Goal: Information Seeking & Learning: Check status

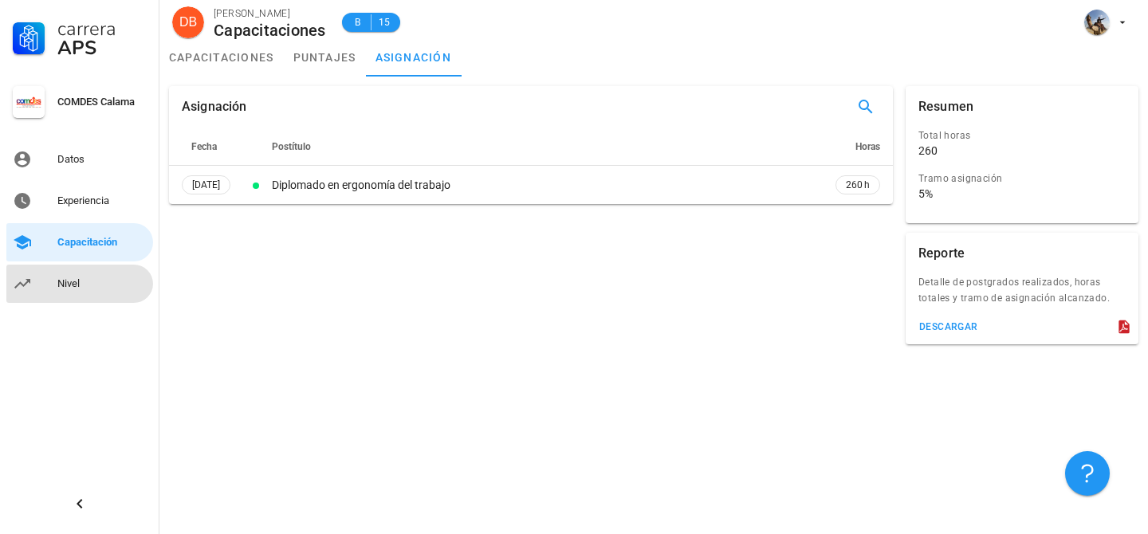
click at [75, 295] on div "Nivel" at bounding box center [101, 284] width 89 height 26
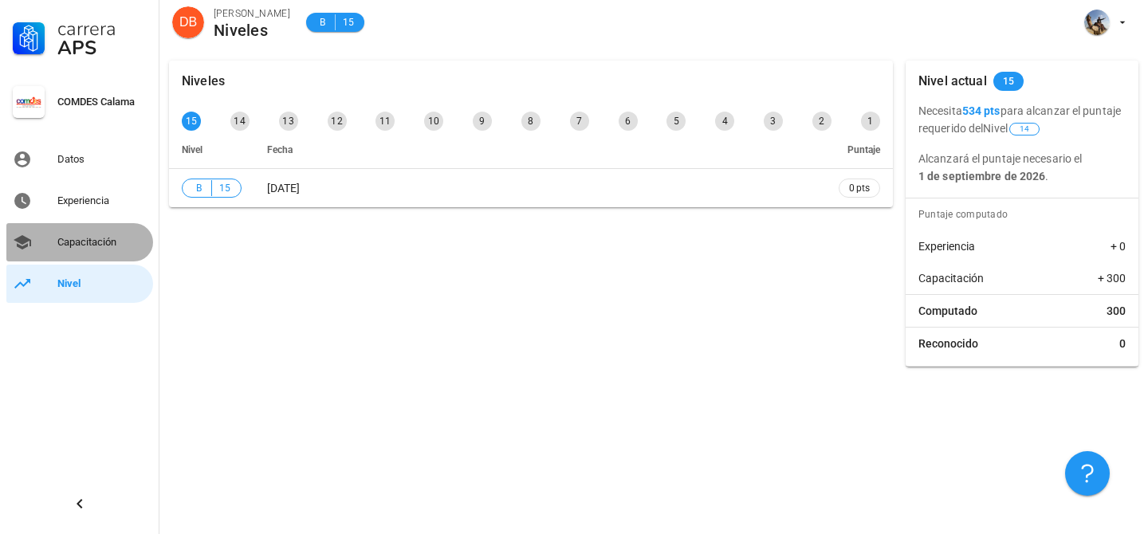
click at [99, 250] on div "Capacitación" at bounding box center [101, 243] width 89 height 26
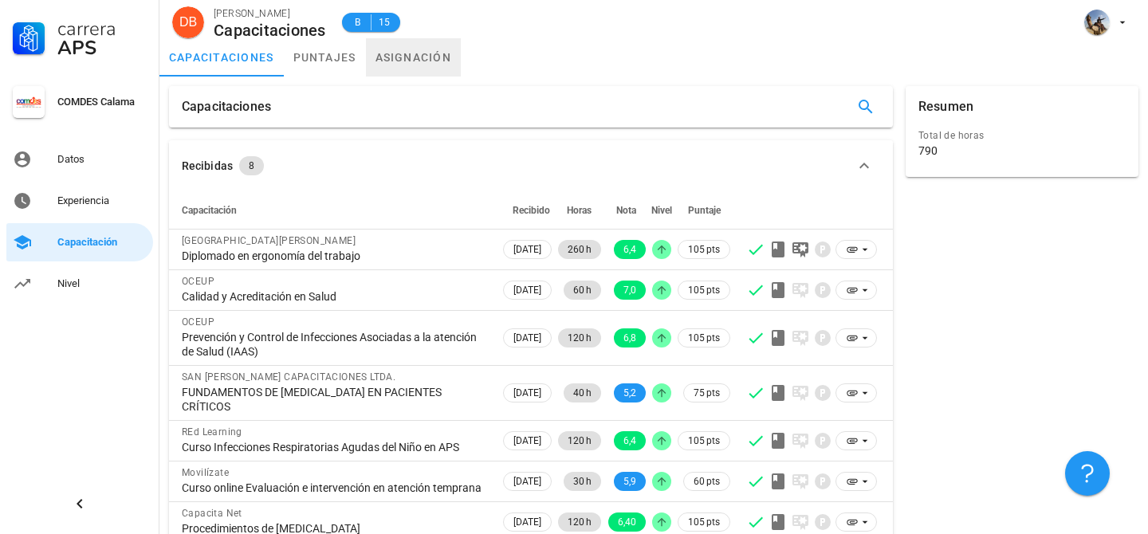
click at [443, 67] on link "asignación" at bounding box center [414, 57] width 96 height 38
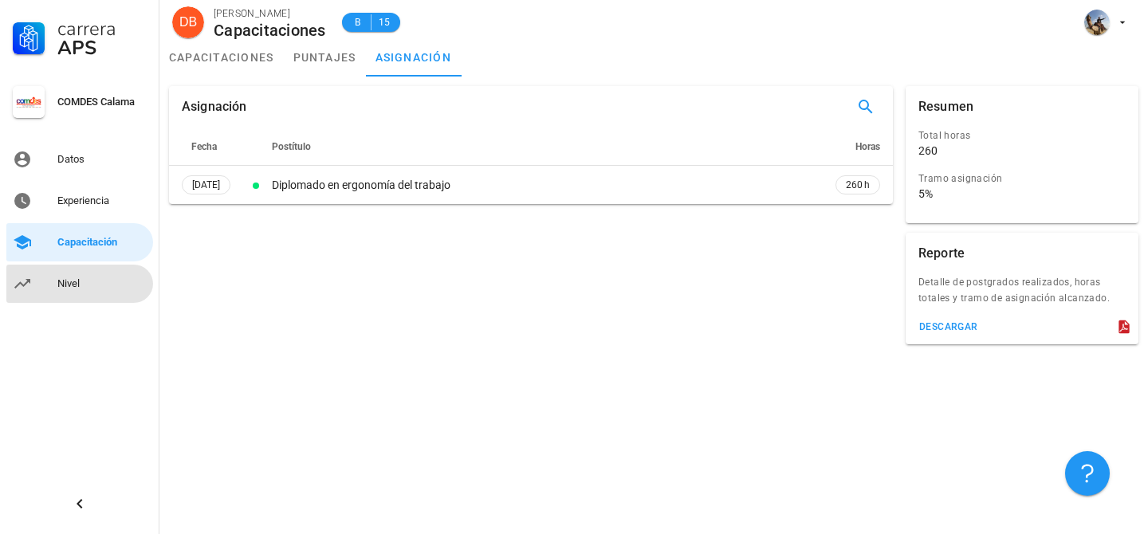
click at [77, 290] on div "Nivel" at bounding box center [101, 284] width 89 height 26
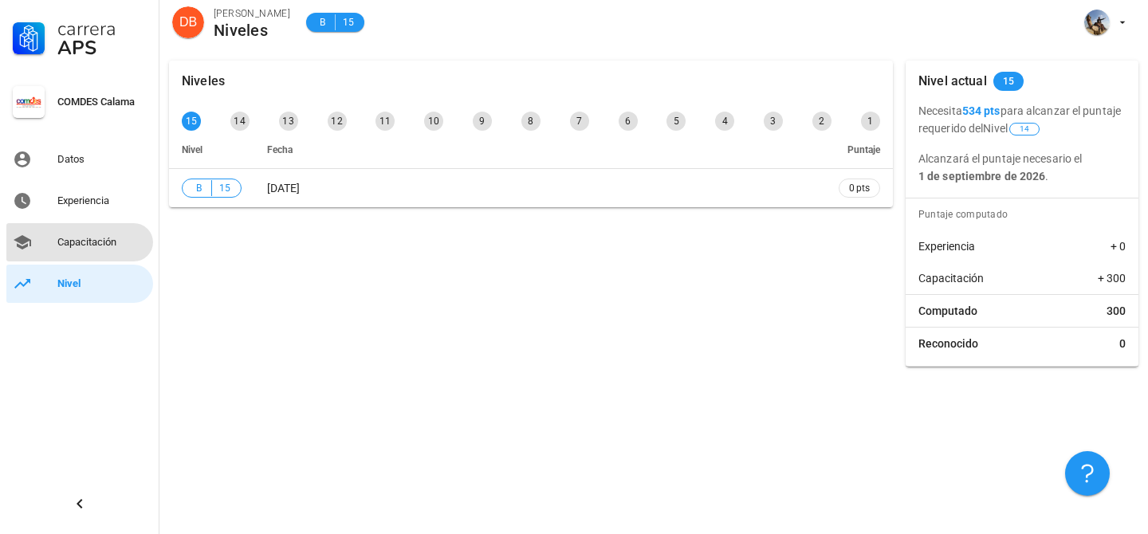
click at [89, 254] on div "Capacitación" at bounding box center [101, 243] width 89 height 26
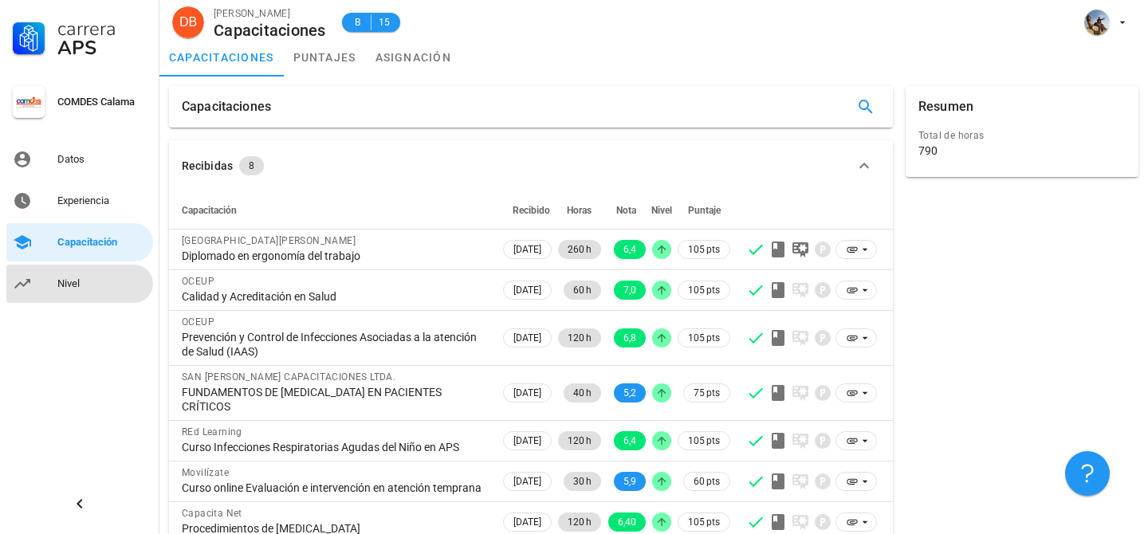
click at [98, 271] on div "Nivel" at bounding box center [101, 284] width 89 height 26
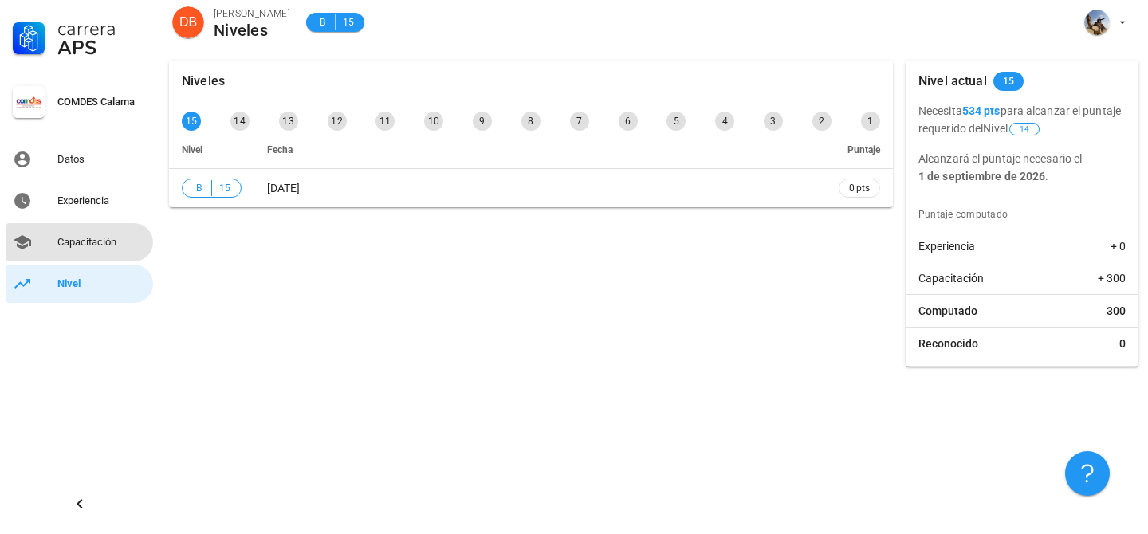
click at [120, 246] on div "Capacitación" at bounding box center [101, 242] width 89 height 13
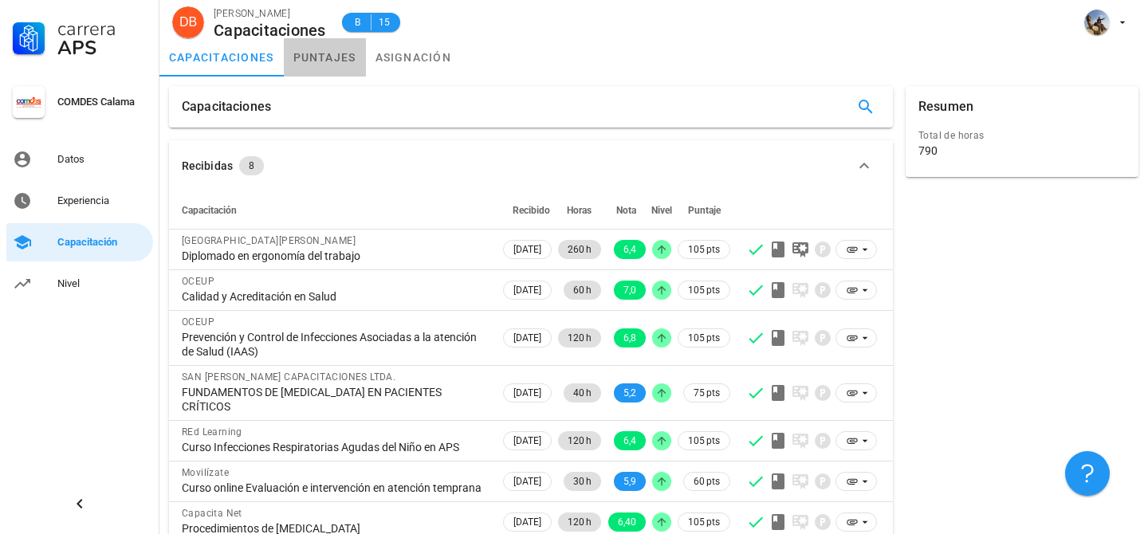
click at [325, 75] on link "puntajes" at bounding box center [325, 57] width 82 height 38
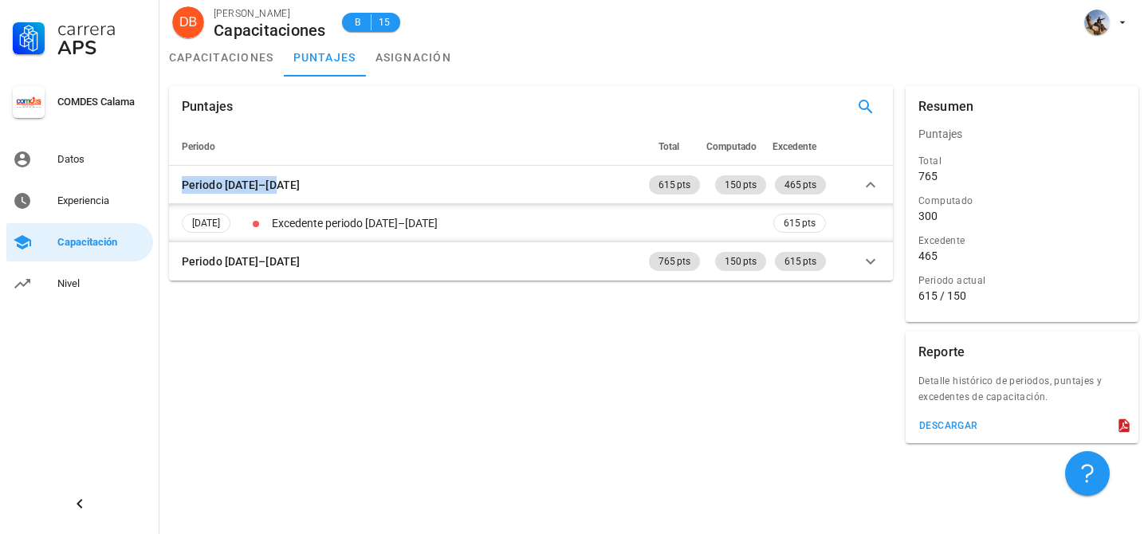
drag, startPoint x: 486, startPoint y: 297, endPoint x: 427, endPoint y: 124, distance: 182.8
click at [429, 141] on div "Puntajes Periodo Total Computado Excedente Periodo [DATE]–[DATE] 615 pts 150 pt…" at bounding box center [531, 265] width 737 height 370
click at [419, 72] on link "asignación" at bounding box center [414, 57] width 96 height 38
